Goal: Find specific page/section: Find specific page/section

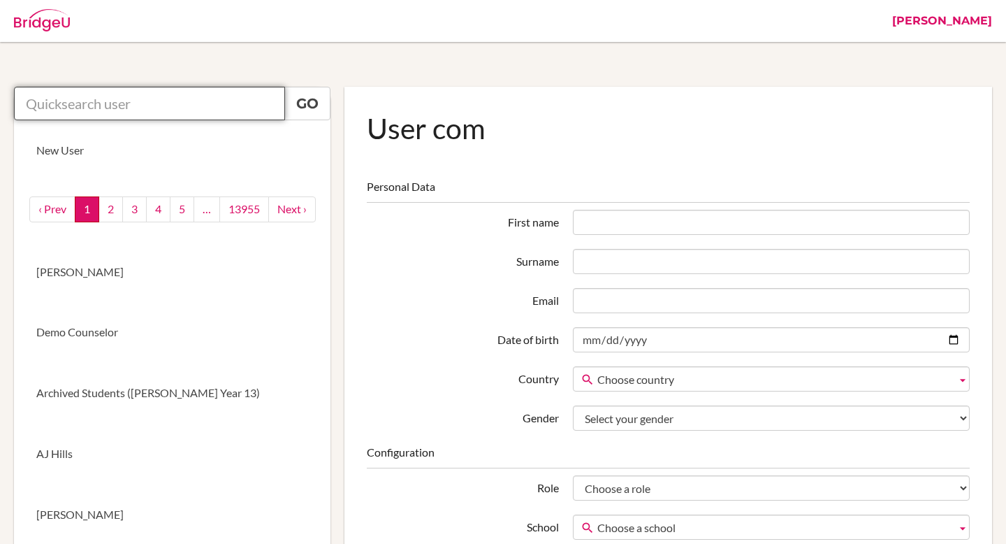
click at [168, 107] on input "text" at bounding box center [149, 104] width 271 height 34
paste input "academiccounselor@sxc.edu.np"
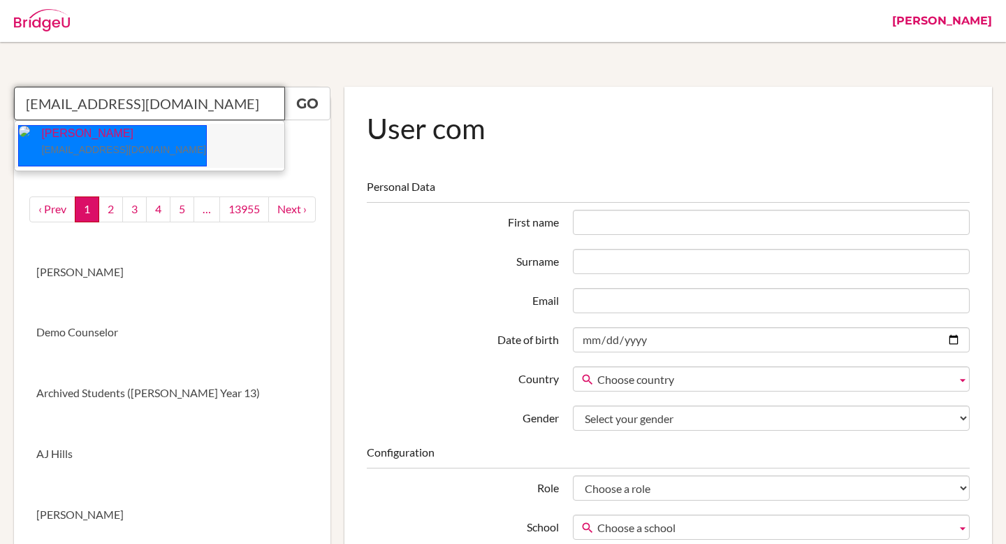
click at [103, 146] on small "academiccounselor@sxc.edu.np" at bounding box center [123, 149] width 165 height 11
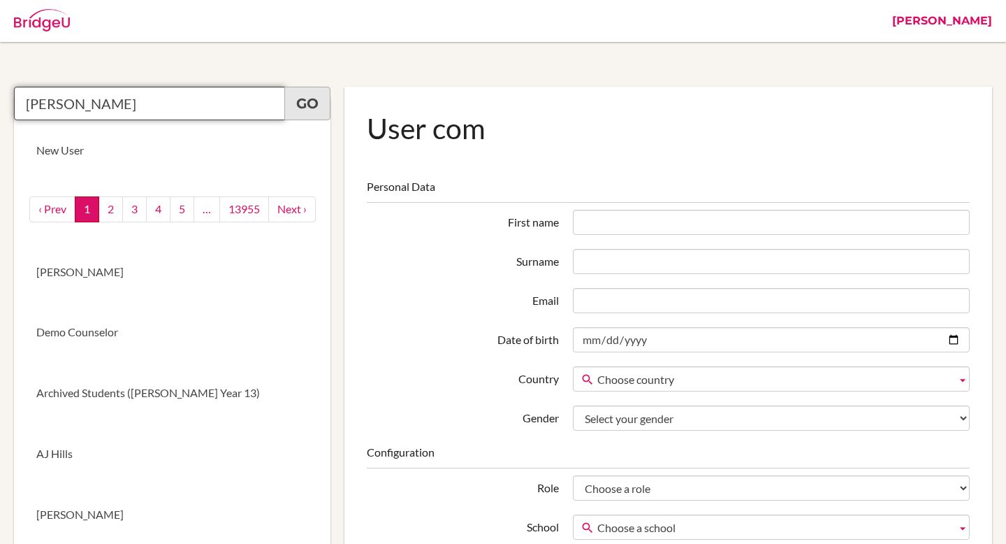
type input "Kshitiz Dahal"
click at [304, 105] on link "Go" at bounding box center [307, 104] width 46 height 34
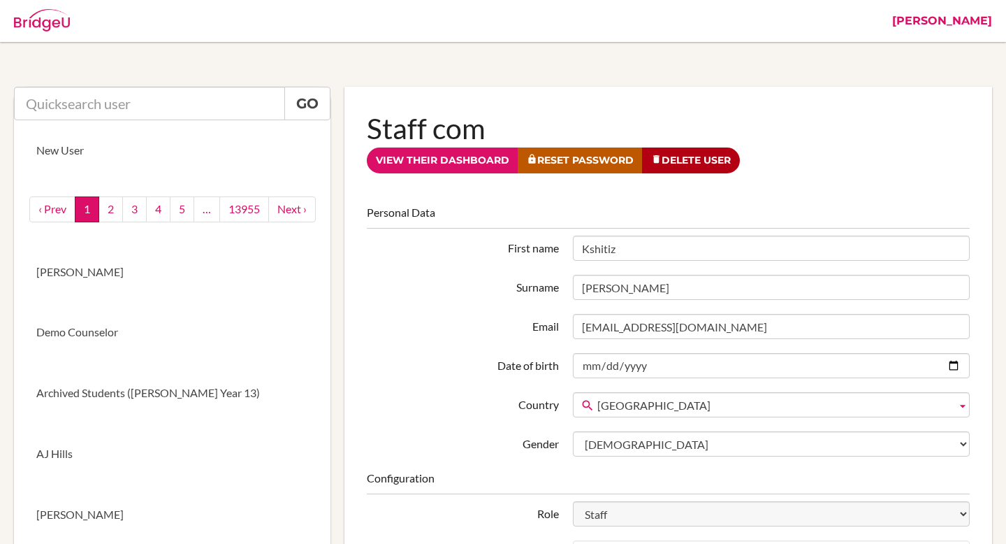
click at [976, 17] on link "[PERSON_NAME]" at bounding box center [943, 21] width 114 height 42
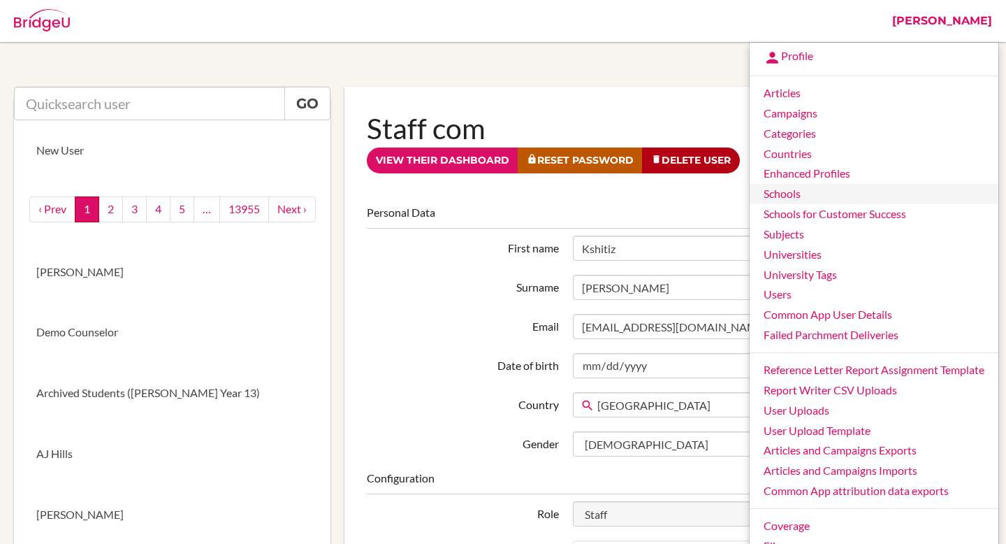
click at [832, 202] on link "Schools" at bounding box center [874, 194] width 249 height 20
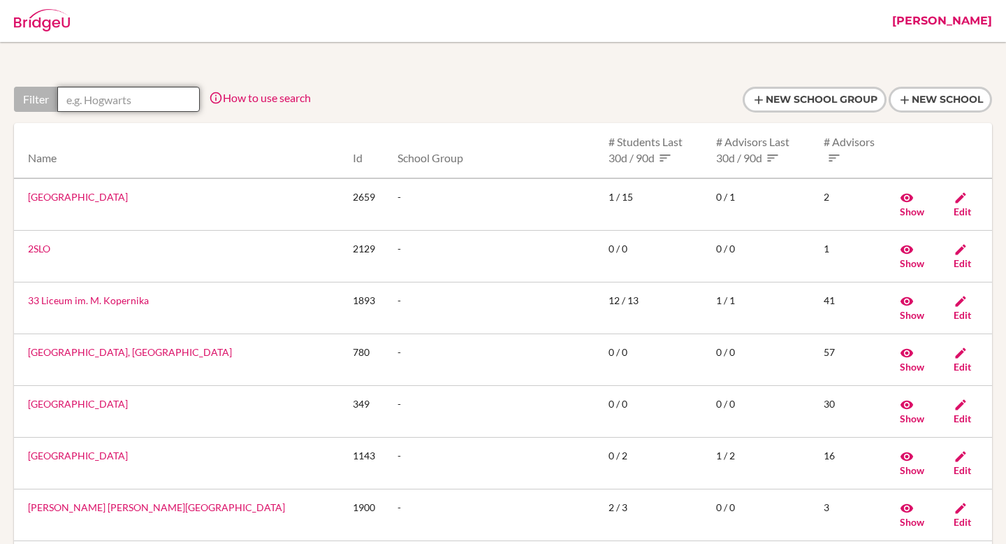
click at [134, 99] on input "text" at bounding box center [128, 99] width 143 height 25
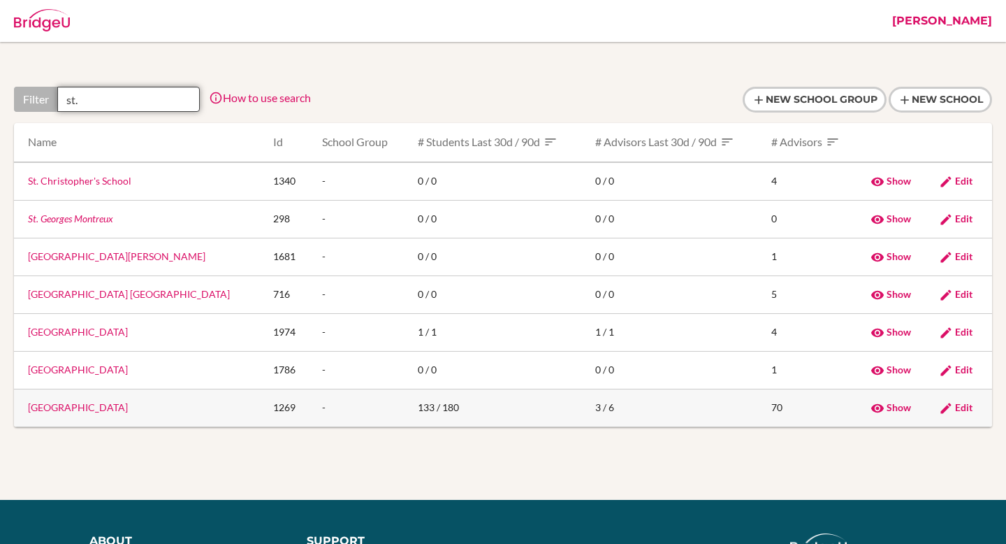
type input "st."
copy link "[GEOGRAPHIC_DATA]"
